Goal: Task Accomplishment & Management: Use online tool/utility

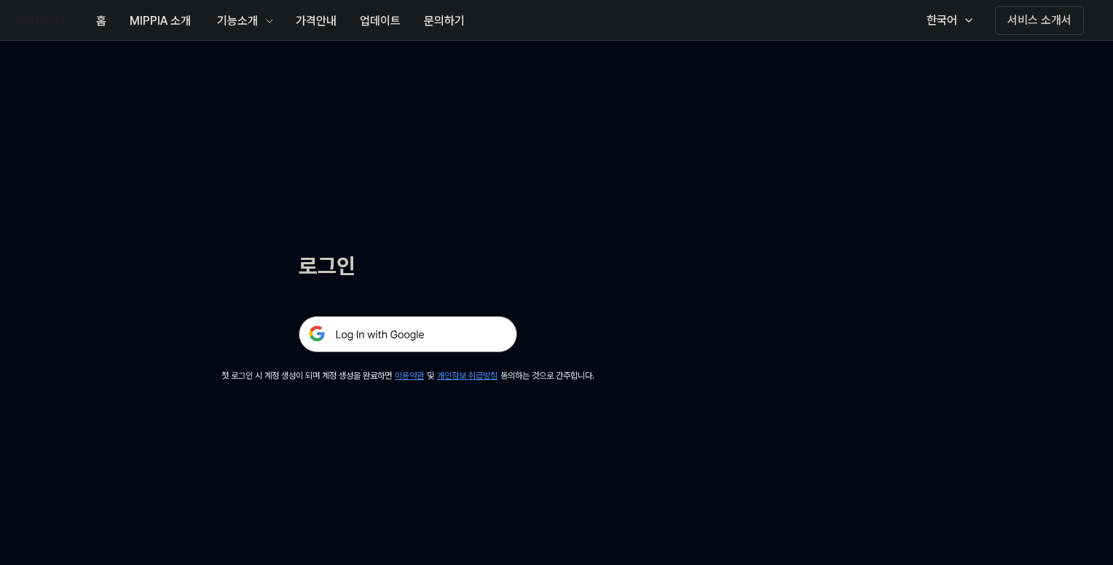
click at [406, 335] on img at bounding box center [408, 334] width 218 height 36
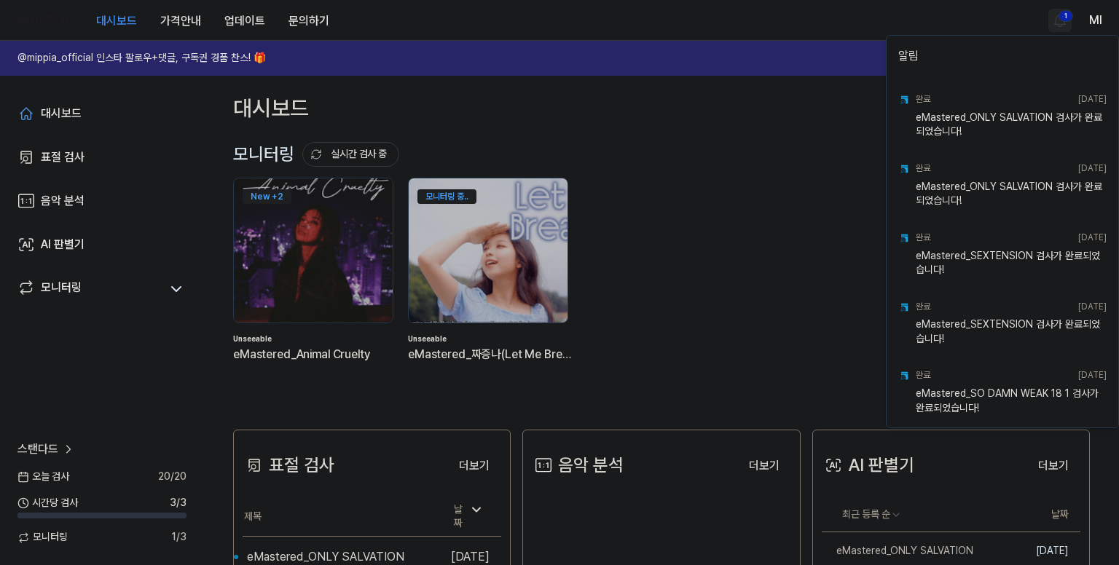
click at [1054, 22] on html "대시보드 가격안내 업데이트 문의하기 1 Ml @mippia_official 인스타 팔로우+댓글, 구독권 경품 찬스! 🎁 다시 보지 않기 대시보…" at bounding box center [559, 282] width 1119 height 565
drag, startPoint x: 821, startPoint y: 21, endPoint x: 948, endPoint y: 41, distance: 128.2
click at [821, 21] on html "대시보드 가격안내 업데이트 문의하기 Ml @mippia_official 인스타 팔로우+댓글, 구독권 경품 찬스! 🎁 다시 보지 않기 대시보드 …" at bounding box center [559, 282] width 1119 height 565
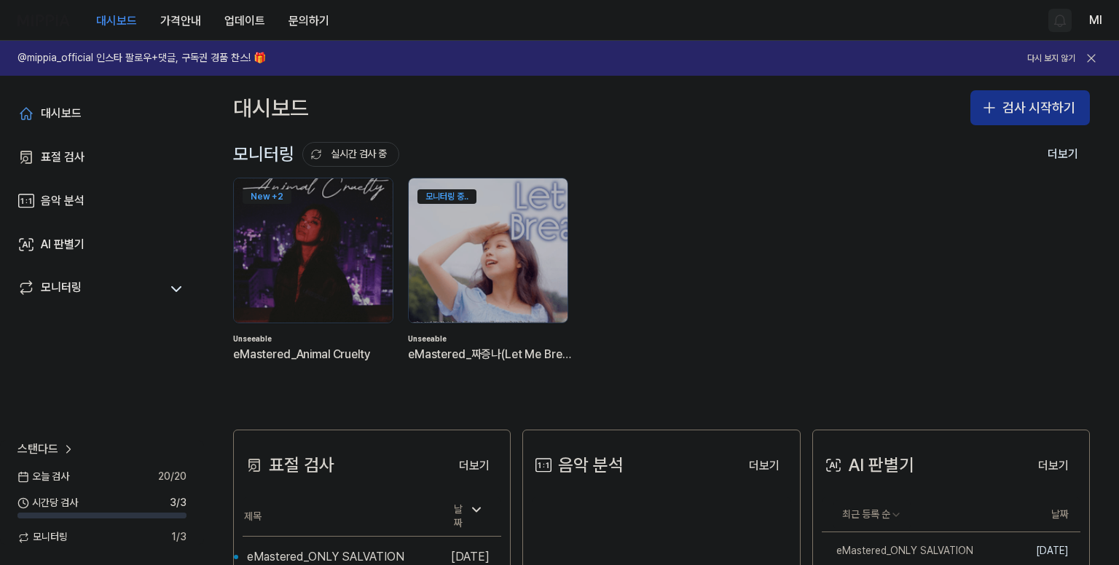
click at [1028, 103] on button "검사 시작하기" at bounding box center [1029, 107] width 119 height 35
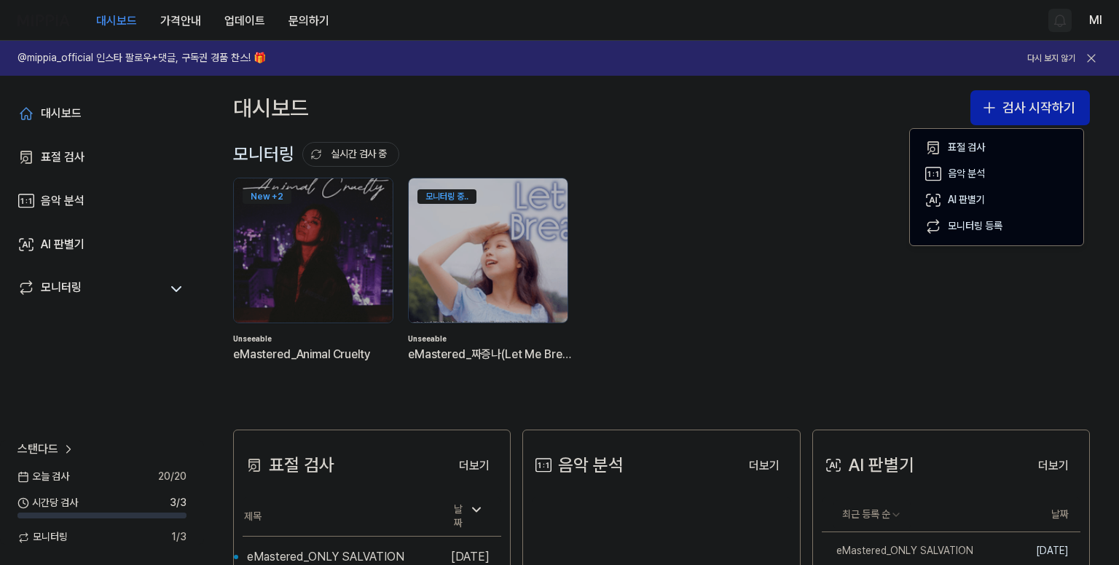
click at [675, 20] on div "대시보드 가격안내 업데이트 문의하기 Ml" at bounding box center [559, 20] width 1084 height 40
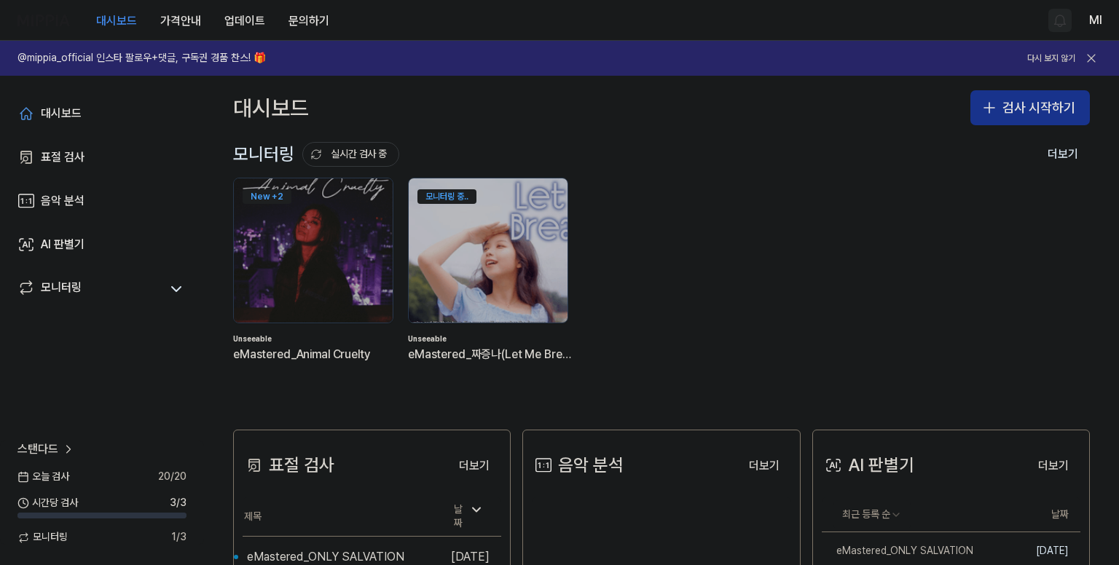
click at [1028, 111] on button "검사 시작하기" at bounding box center [1029, 107] width 119 height 35
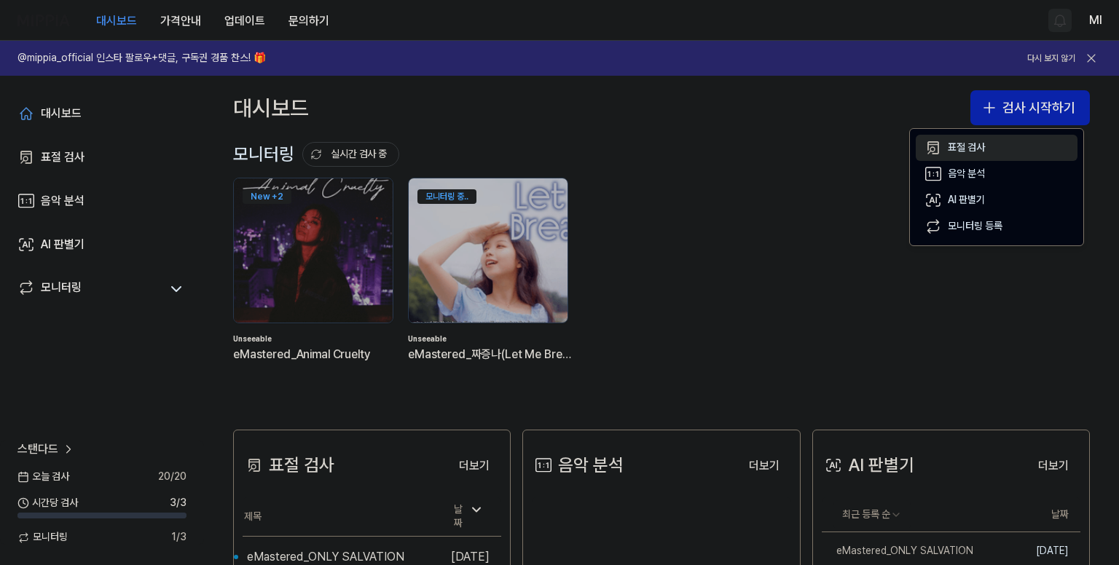
click at [974, 141] on div "표절 검사" at bounding box center [965, 148] width 37 height 15
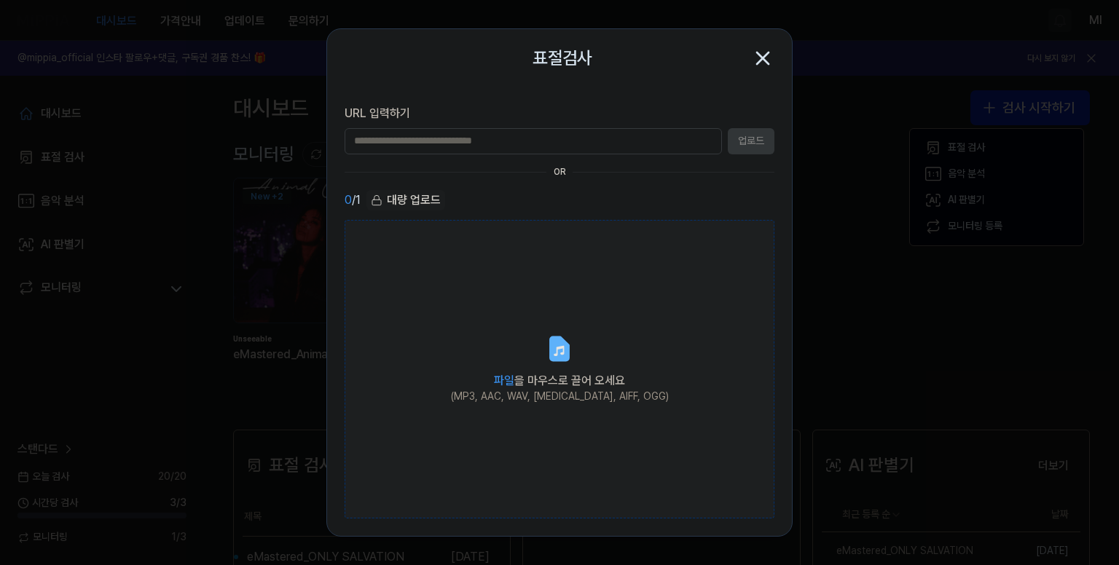
click at [543, 355] on label "파일 을 마우스로 끌어 오세요 (MP3, AAC, WAV, FLAC, AIFF, OGG)" at bounding box center [559, 369] width 430 height 299
click at [0, 0] on input "파일 을 마우스로 끌어 오세요 (MP3, AAC, WAV, FLAC, AIFF, OGG)" at bounding box center [0, 0] width 0 height 0
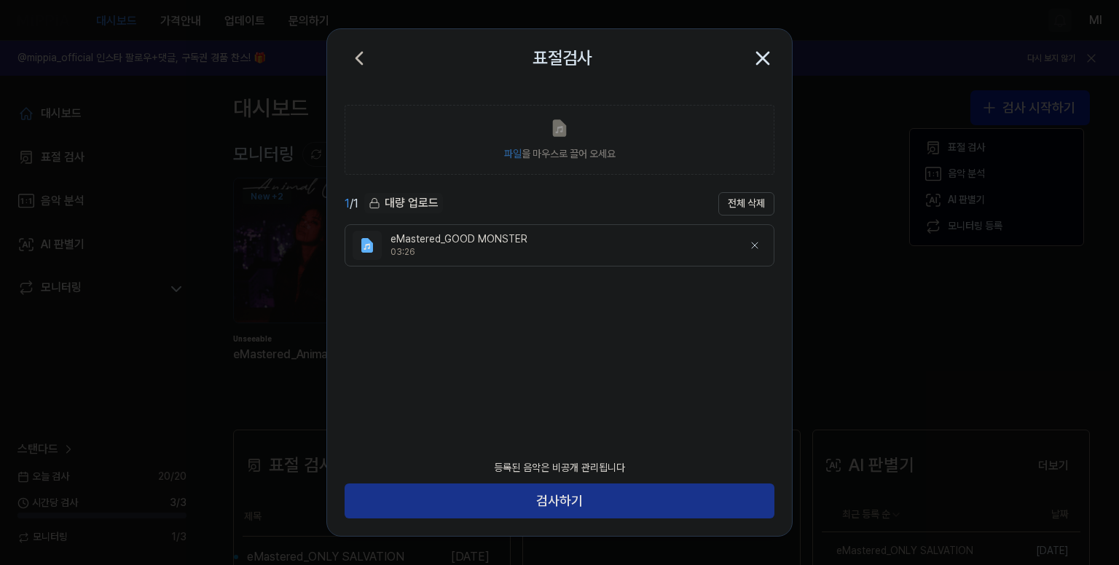
click at [588, 494] on button "검사하기" at bounding box center [559, 501] width 430 height 35
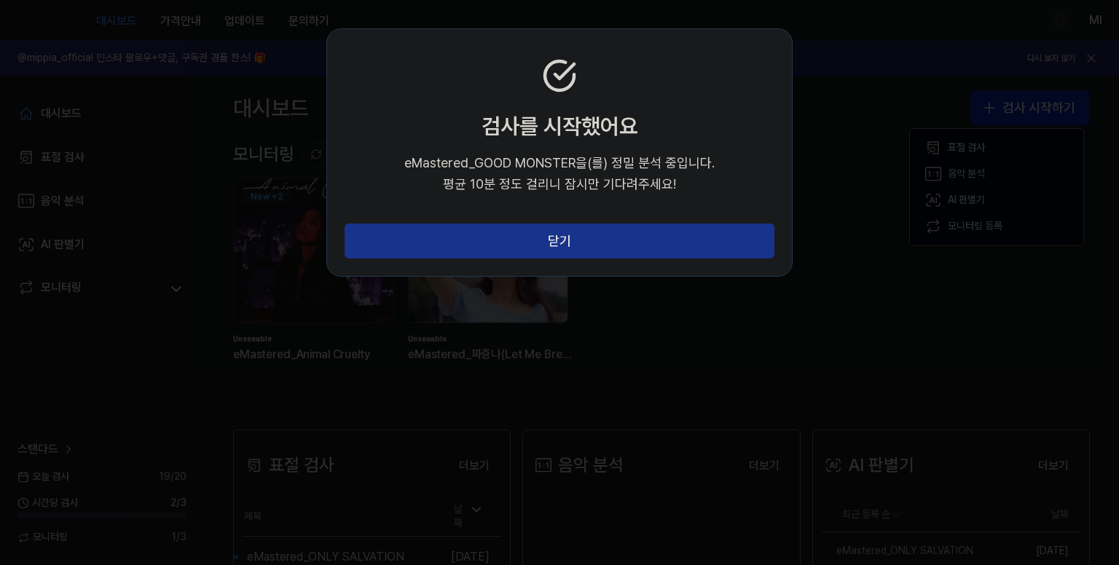
click at [582, 240] on button "닫기" at bounding box center [559, 241] width 430 height 35
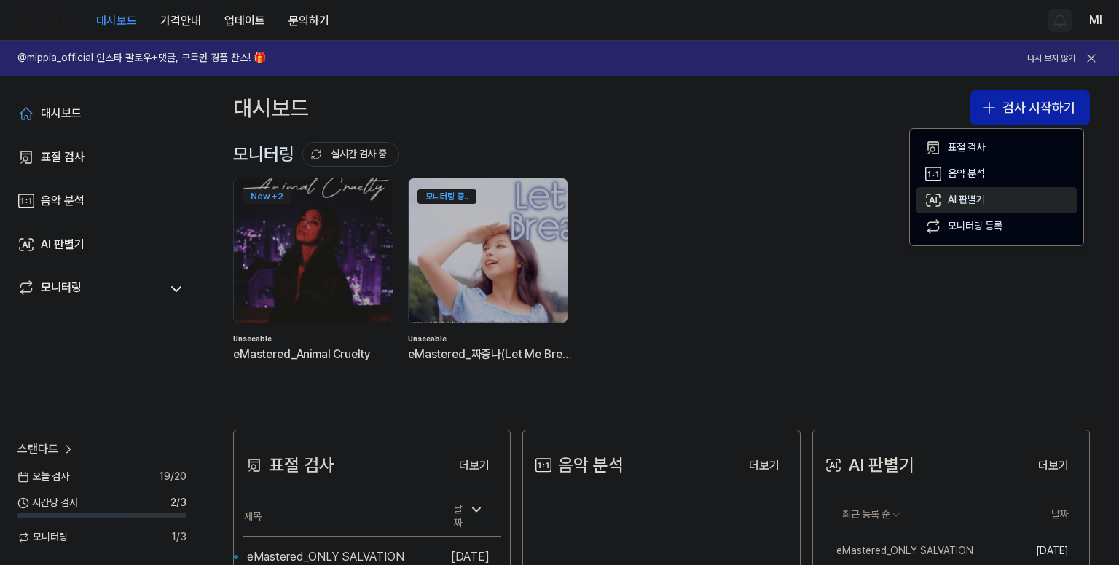
click at [967, 203] on div "AI 판별기" at bounding box center [965, 200] width 37 height 15
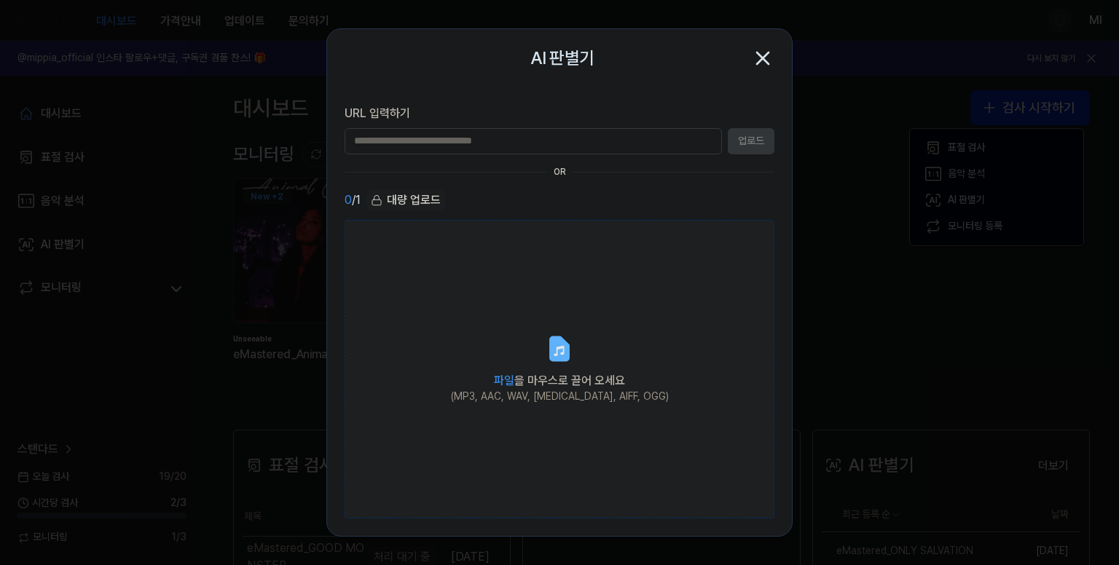
click at [549, 365] on label "파일 을 마우스로 끌어 오세요 (MP3, AAC, WAV, FLAC, AIFF, OGG)" at bounding box center [559, 369] width 430 height 299
click at [0, 0] on input "파일 을 마우스로 끌어 오세요 (MP3, AAC, WAV, FLAC, AIFF, OGG)" at bounding box center [0, 0] width 0 height 0
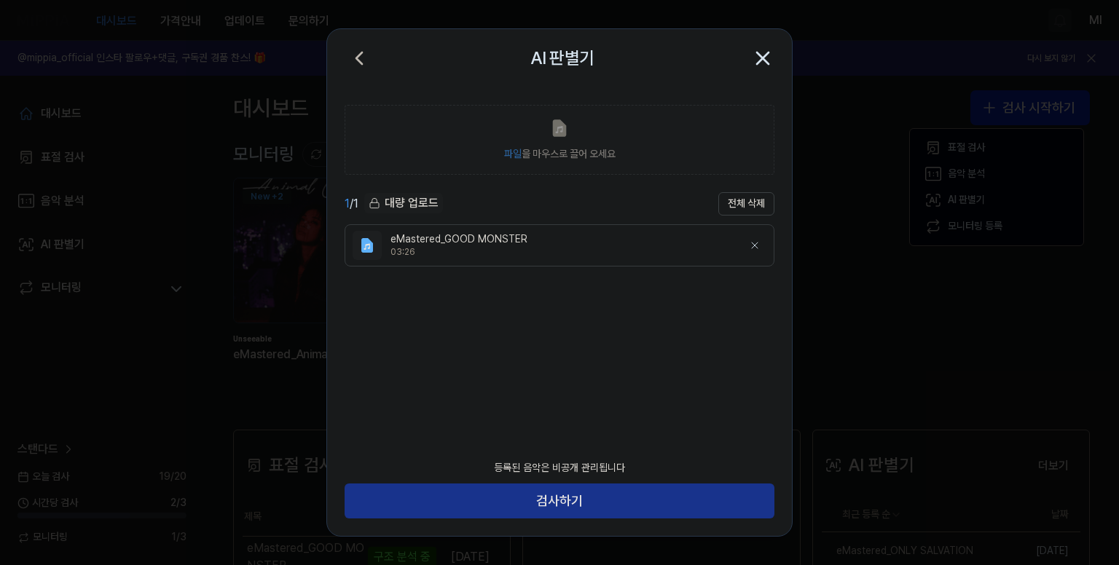
click at [595, 515] on button "검사하기" at bounding box center [559, 501] width 430 height 35
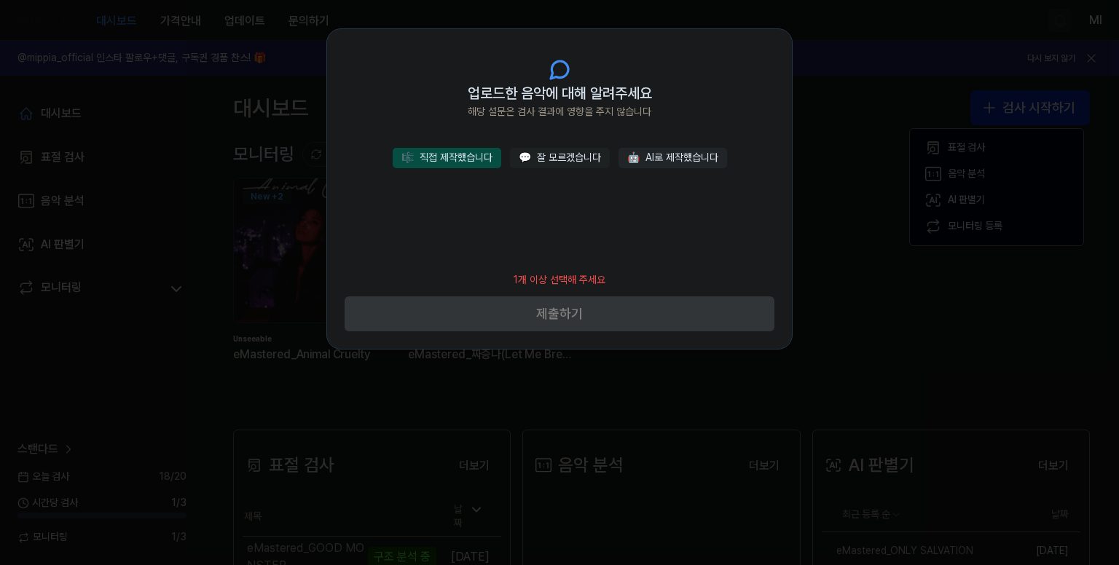
click at [453, 164] on button "🎼 직접 제작했습니다" at bounding box center [447, 158] width 109 height 20
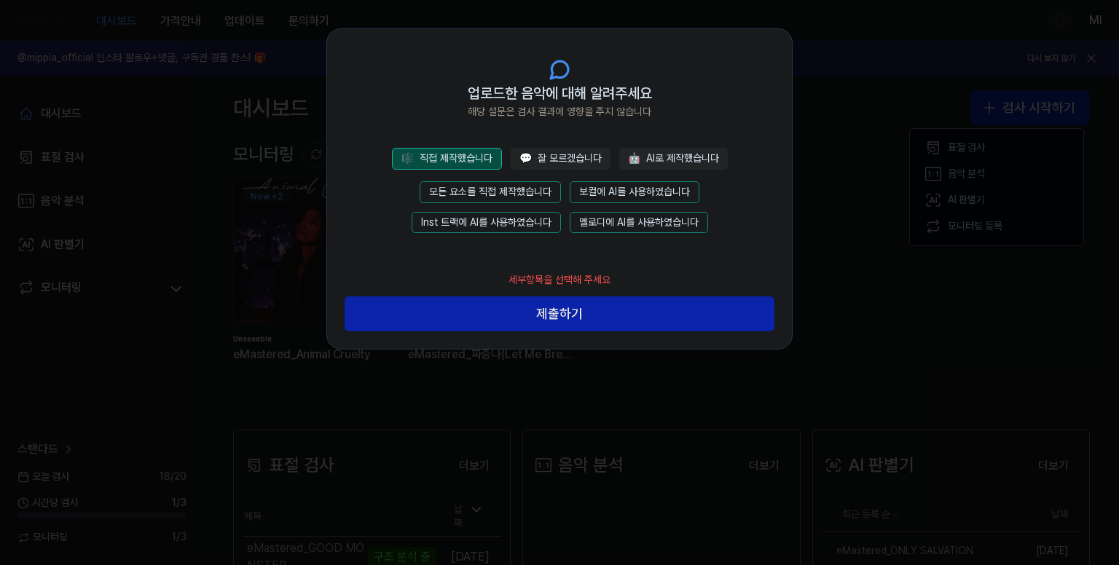
drag, startPoint x: 520, startPoint y: 189, endPoint x: 524, endPoint y: 197, distance: 9.1
click at [520, 188] on button "모든 요소를 직접 제작했습니다" at bounding box center [489, 192] width 141 height 22
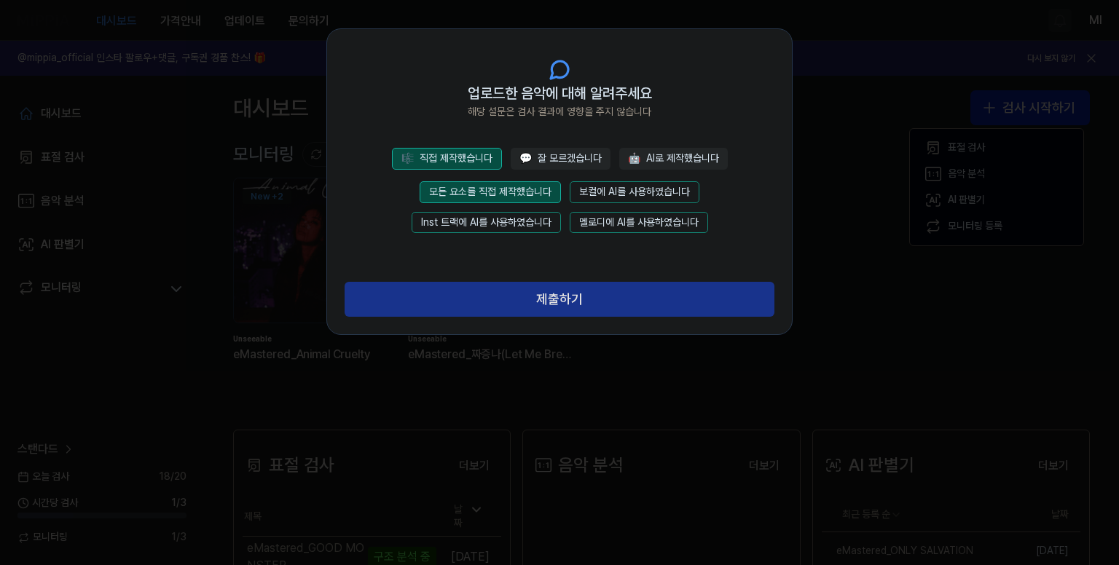
click at [559, 291] on button "제출하기" at bounding box center [559, 299] width 430 height 35
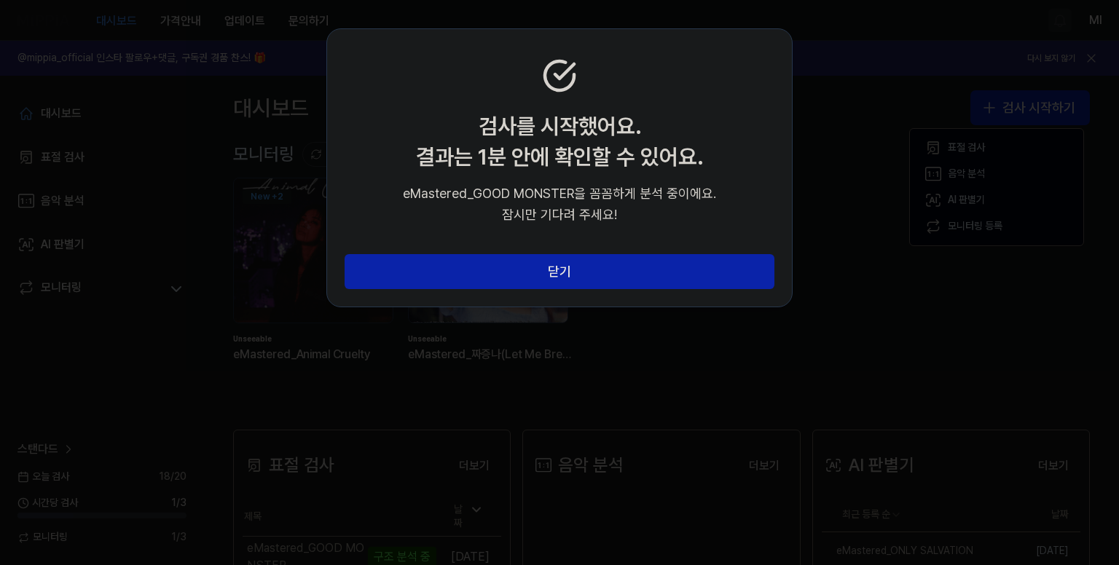
drag, startPoint x: 593, startPoint y: 266, endPoint x: 779, endPoint y: 296, distance: 188.8
click at [597, 266] on button "닫기" at bounding box center [559, 271] width 430 height 35
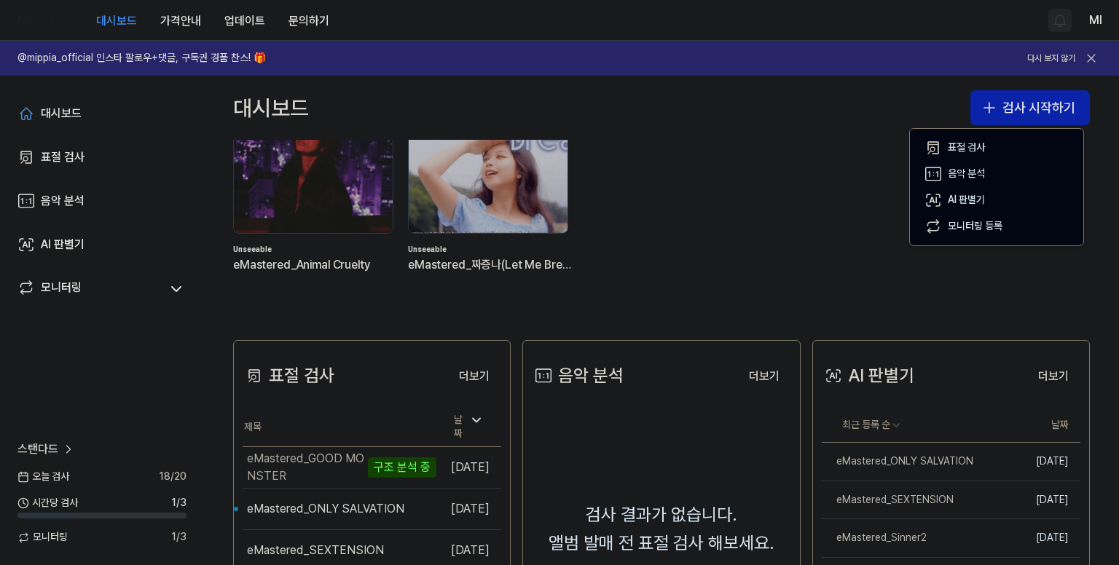
scroll to position [146, 0]
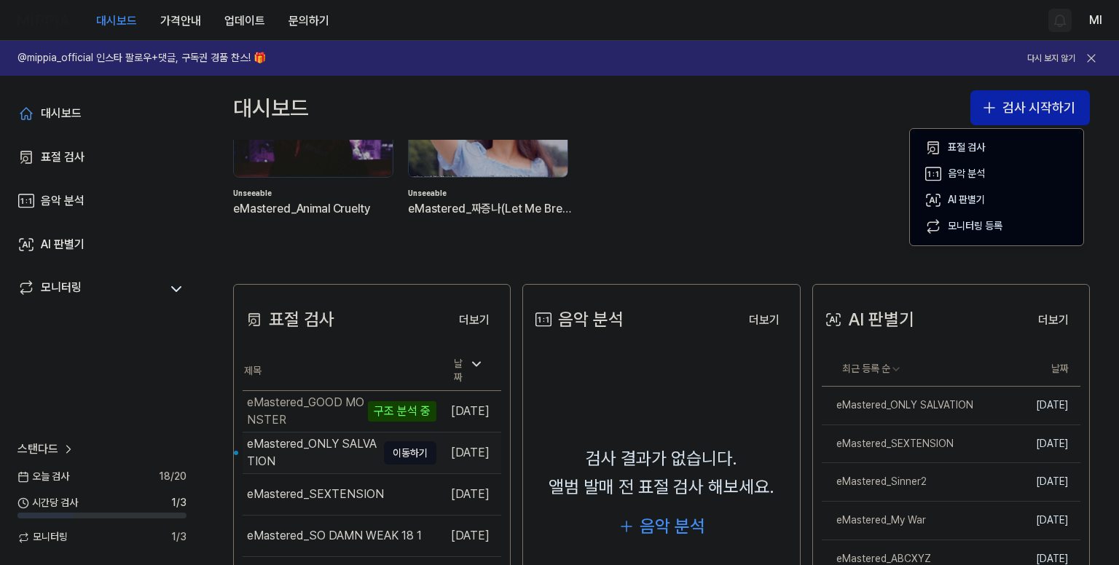
click at [309, 443] on div "eMastered_ONLY SALVATION" at bounding box center [312, 452] width 130 height 35
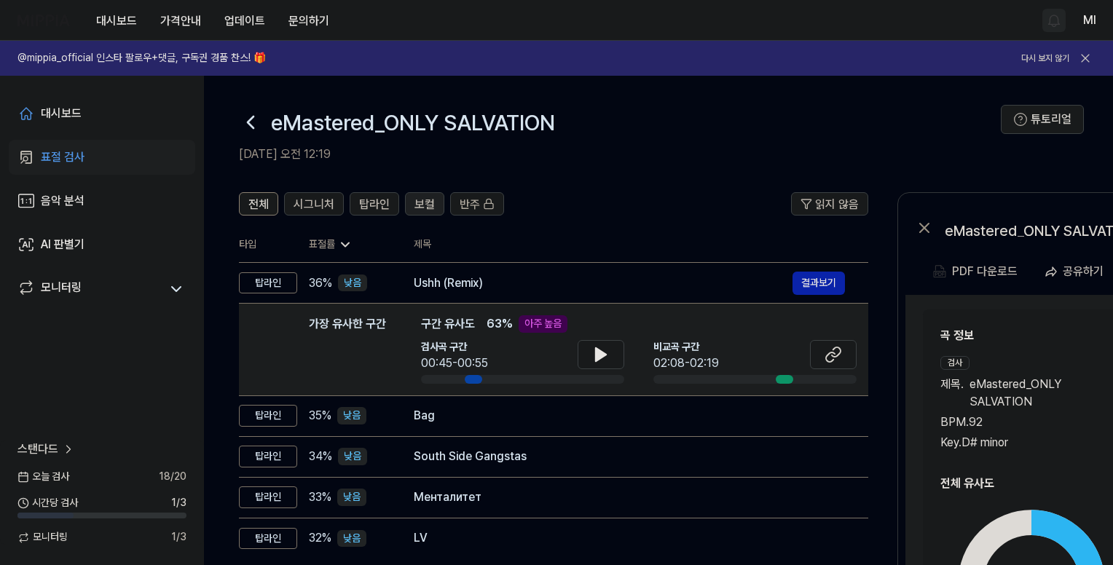
click at [427, 203] on span "보컬" at bounding box center [424, 204] width 20 height 17
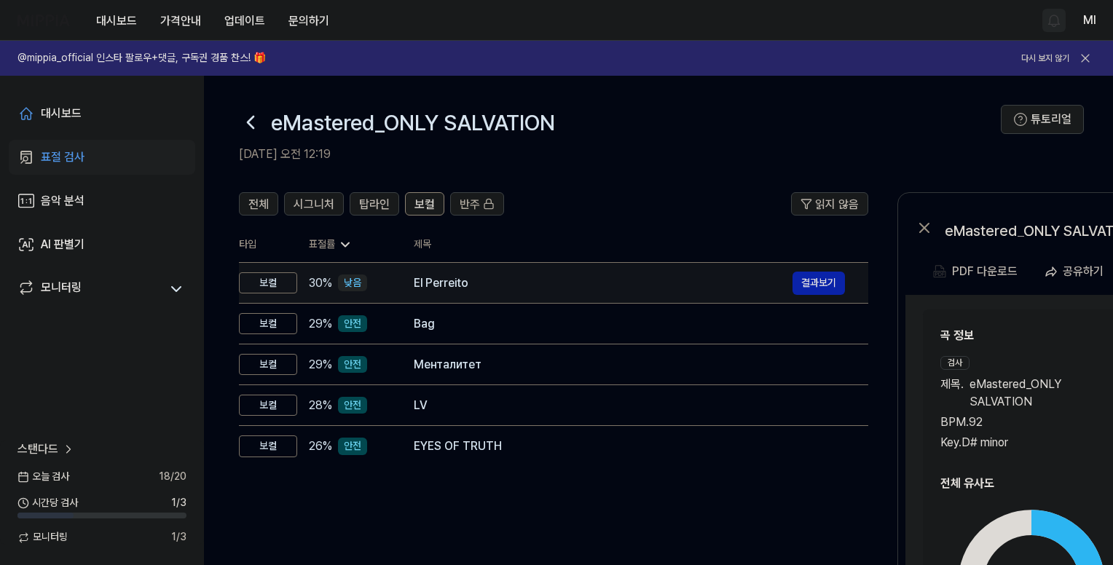
click at [437, 287] on div "El Perreito" at bounding box center [603, 283] width 379 height 17
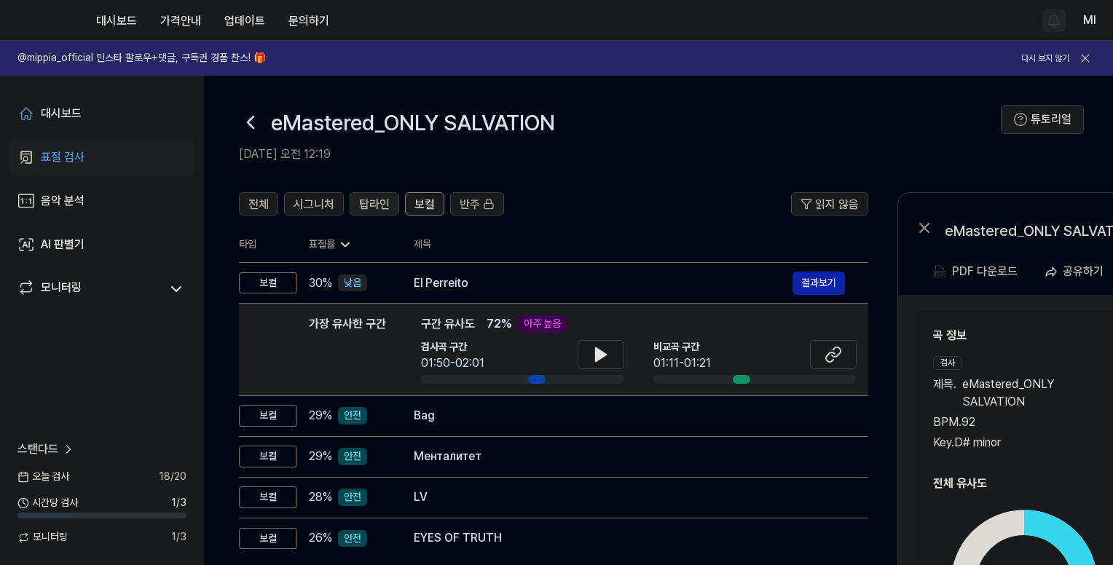
click at [369, 197] on span "탑라인" at bounding box center [374, 204] width 31 height 17
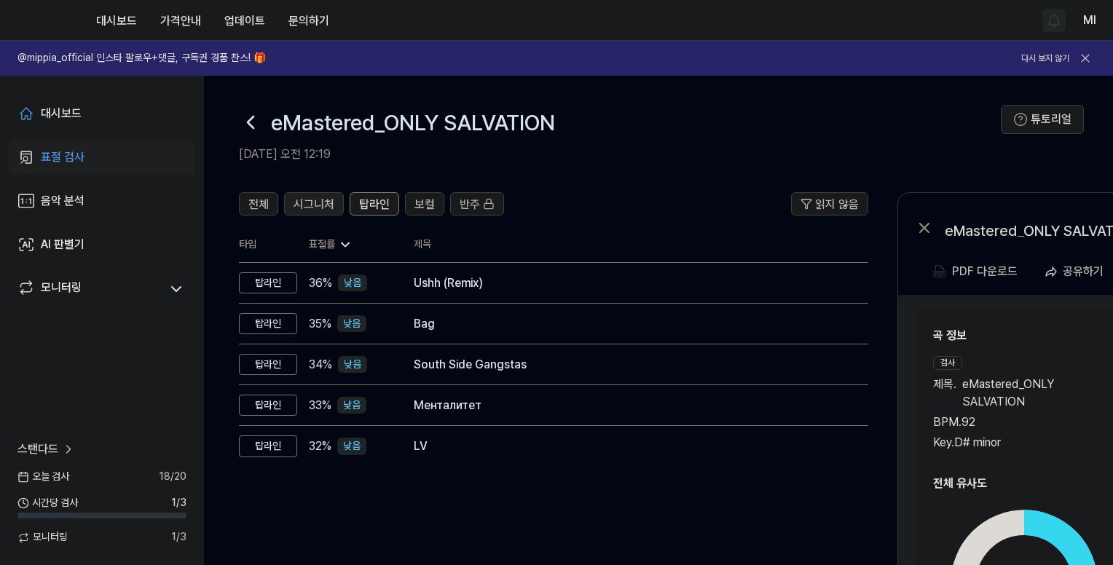
click at [323, 206] on span "시그니처" at bounding box center [313, 204] width 41 height 17
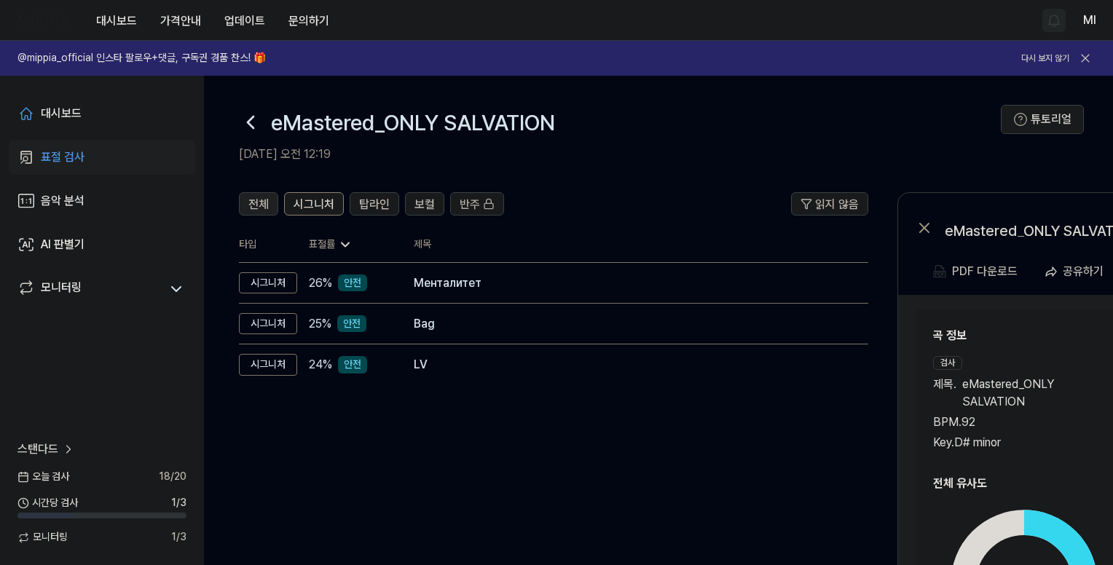
click at [248, 200] on span "전체" at bounding box center [258, 204] width 20 height 17
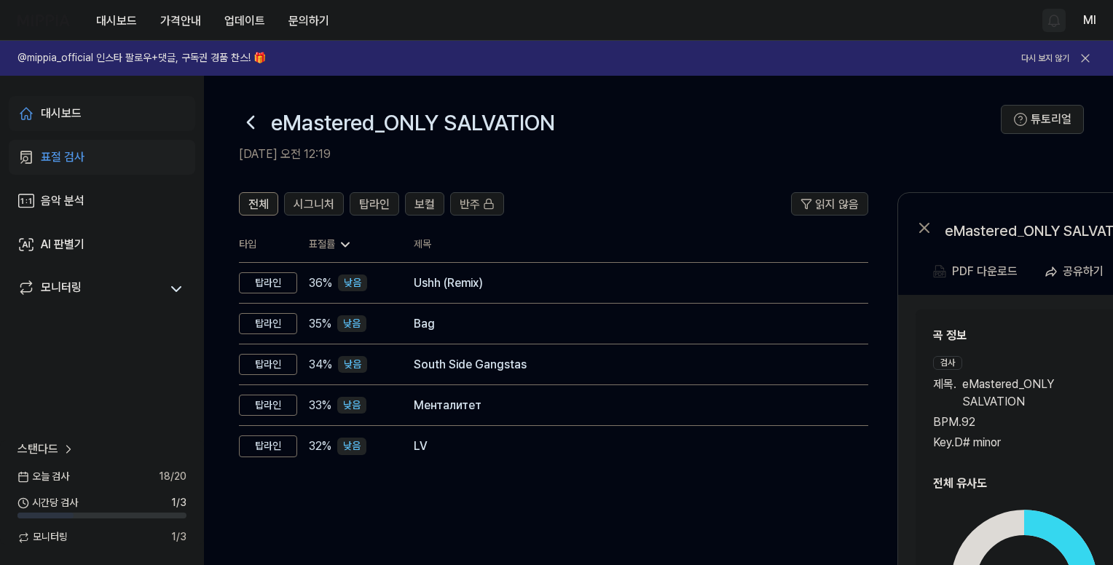
click at [82, 111] on link "대시보드" at bounding box center [102, 113] width 186 height 35
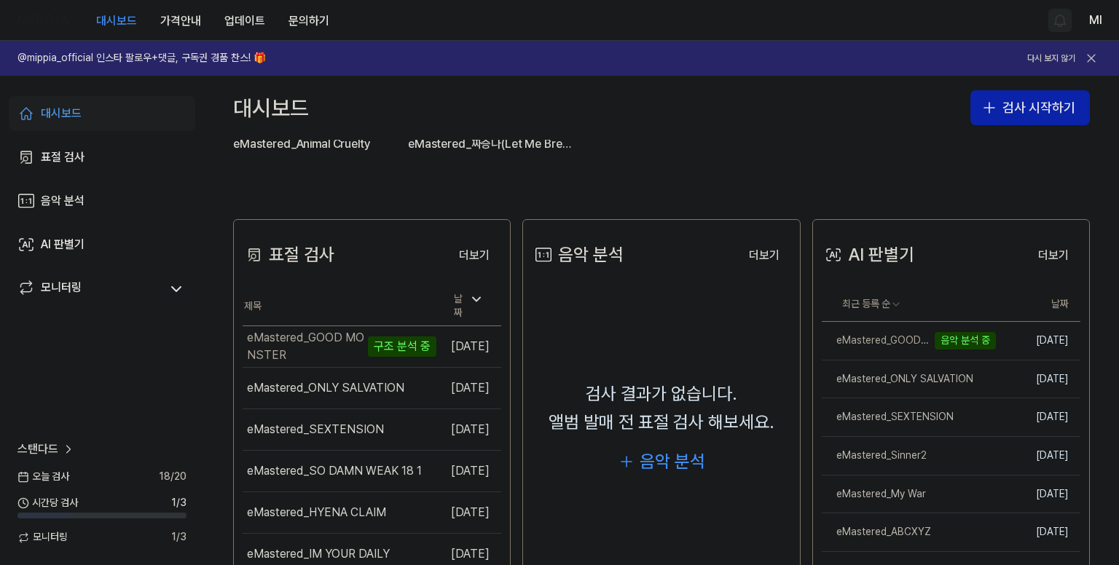
scroll to position [218, 0]
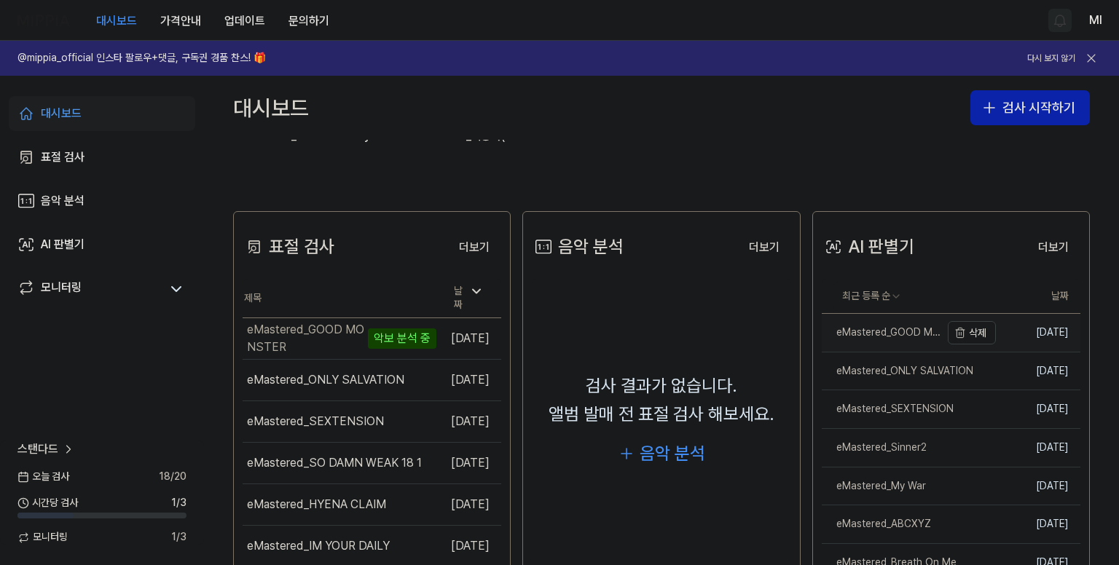
click at [868, 326] on div "eMastered_GOOD MONSTER" at bounding box center [880, 333] width 119 height 15
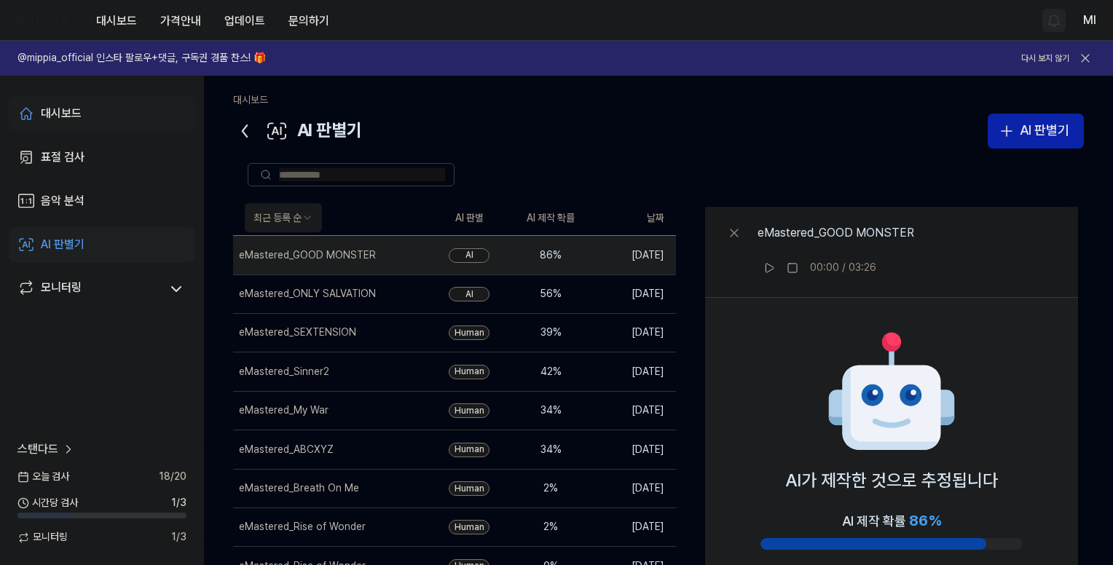
click at [78, 111] on div "대시보드" at bounding box center [61, 113] width 41 height 17
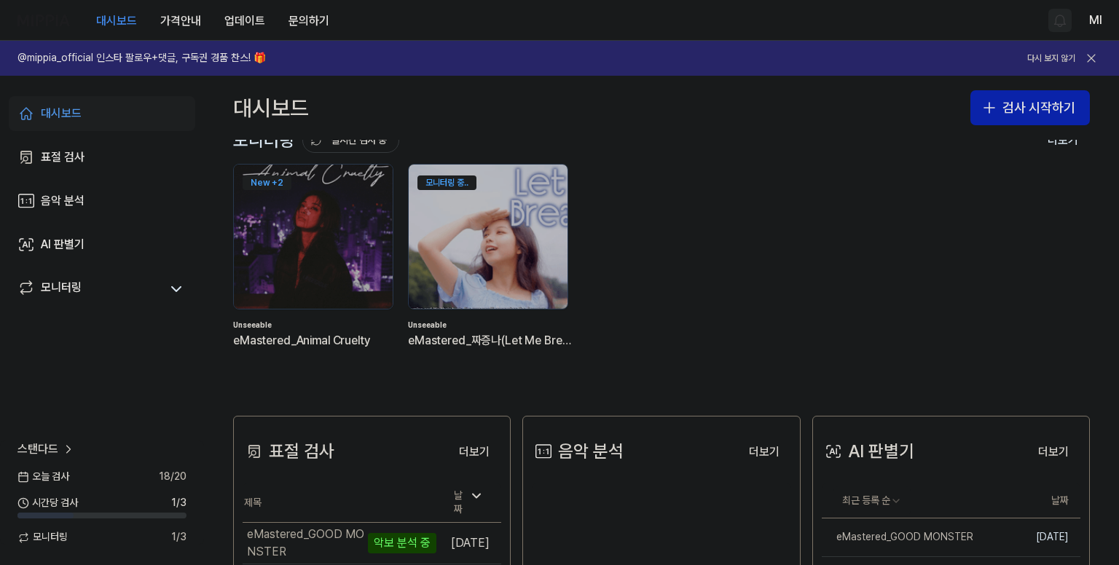
scroll to position [0, 0]
